Goal: Navigation & Orientation: Find specific page/section

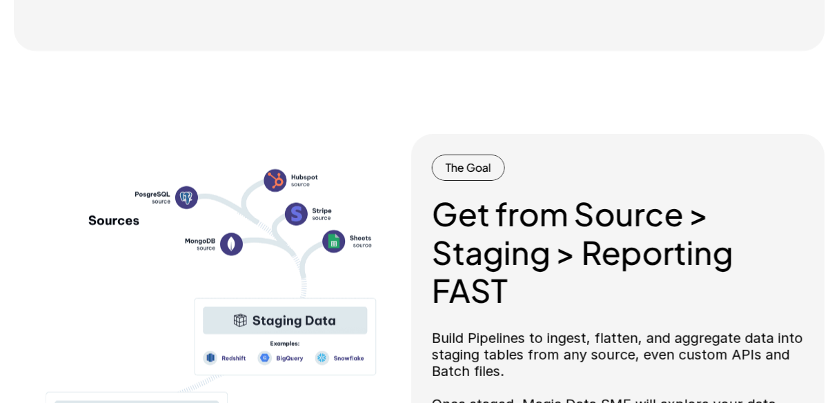
scroll to position [4667, 0]
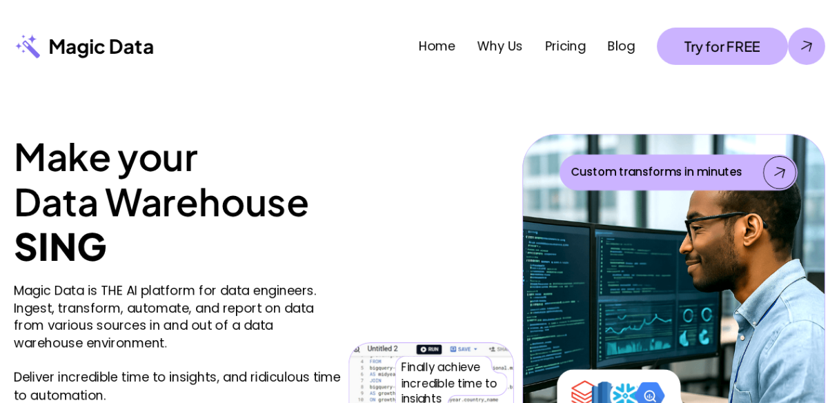
scroll to position [4667, 0]
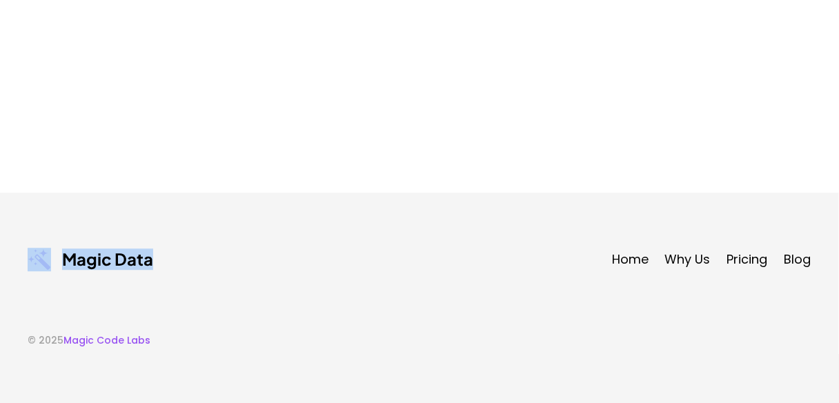
drag, startPoint x: 105, startPoint y: 250, endPoint x: 49, endPoint y: 249, distance: 55.9
click at [49, 249] on div "Magic Data Home Why Us Pricing Blog" at bounding box center [420, 259] width 784 height 23
click at [181, 293] on footer "Magic Data Home Why Us Pricing Blog © 2025 Magic Code Labs" at bounding box center [419, 297] width 839 height 210
drag, startPoint x: 130, startPoint y: 340, endPoint x: 66, endPoint y: 339, distance: 64.2
click at [66, 339] on div "© 2025 Magic Code Labs" at bounding box center [420, 329] width 784 height 35
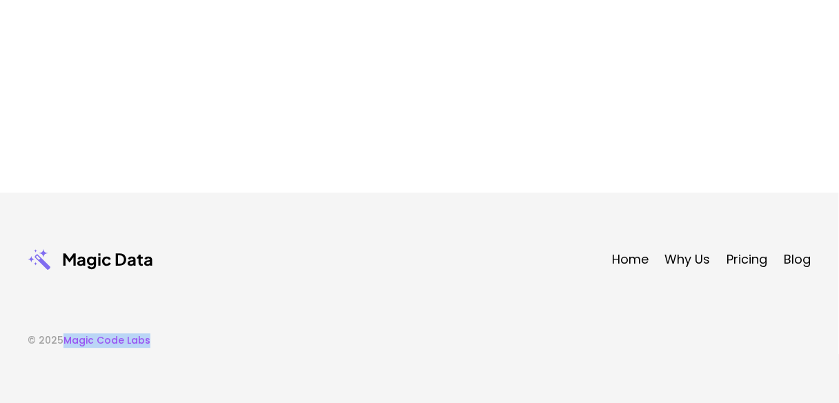
copy link "Magic Code Labs"
drag, startPoint x: 181, startPoint y: 261, endPoint x: 63, endPoint y: 267, distance: 118.8
click at [63, 267] on div "Magic Data Home Why Us Pricing Blog" at bounding box center [420, 259] width 784 height 23
copy p "Magic Data"
drag, startPoint x: 17, startPoint y: 225, endPoint x: 161, endPoint y: 287, distance: 156.3
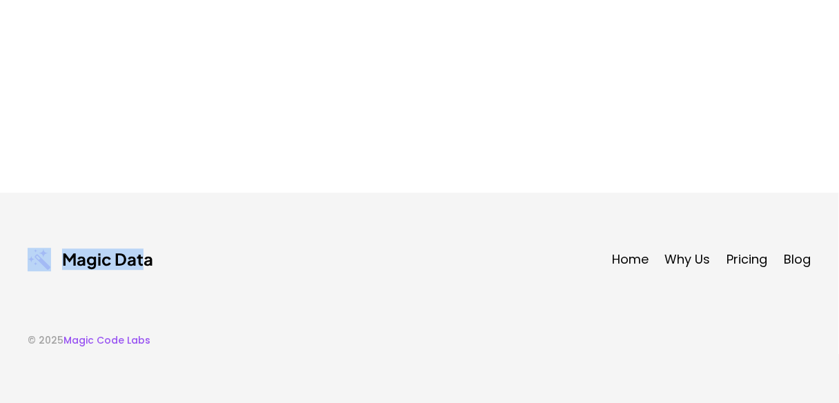
click at [145, 274] on footer "Magic Data Home Why Us Pricing Blog © 2025 Magic Code Labs" at bounding box center [419, 297] width 839 height 210
click at [20, 221] on footer "Magic Data Home Why Us Pricing Blog © 2025 Magic Code Labs" at bounding box center [419, 297] width 839 height 210
click at [644, 263] on link "Home" at bounding box center [630, 258] width 37 height 17
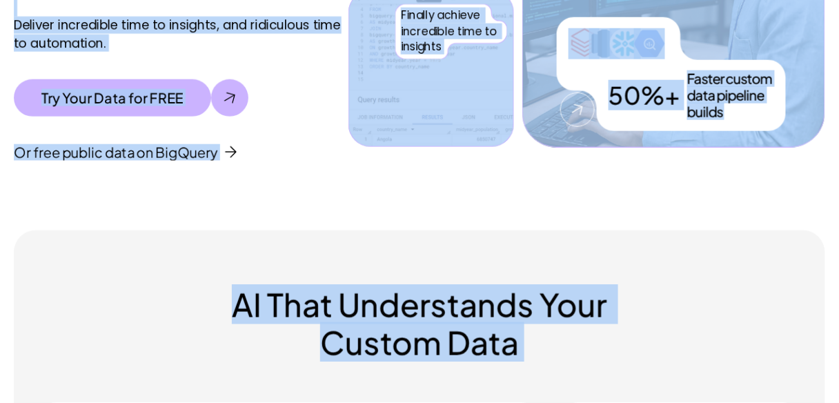
drag, startPoint x: 836, startPoint y: 24, endPoint x: 847, endPoint y: 312, distance: 288.5
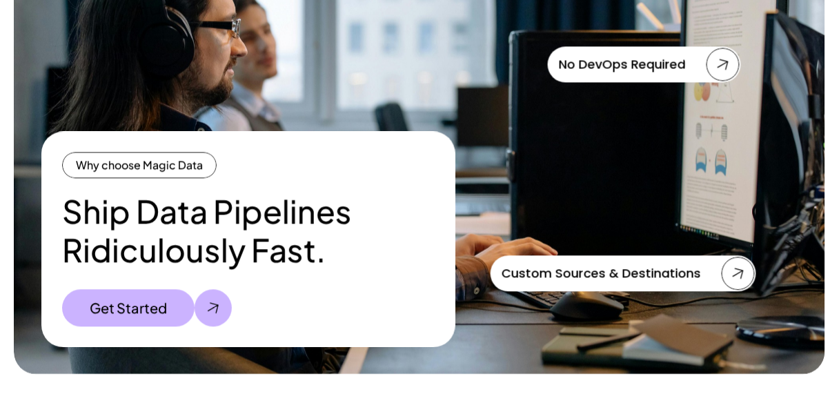
scroll to position [4667, 0]
